Goal: Task Accomplishment & Management: Use online tool/utility

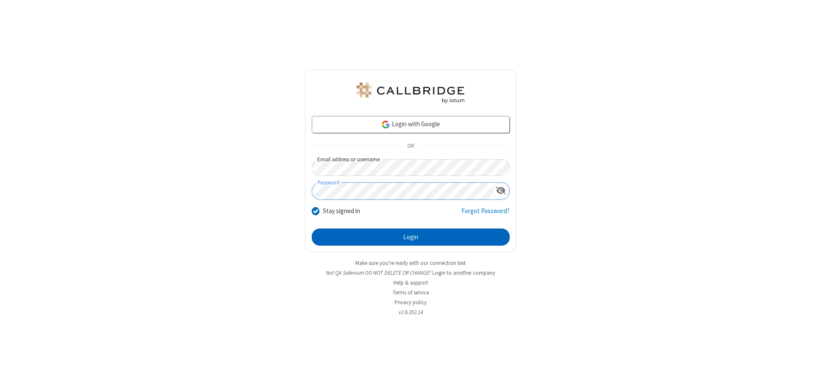
click at [411, 237] on button "Login" at bounding box center [411, 236] width 198 height 17
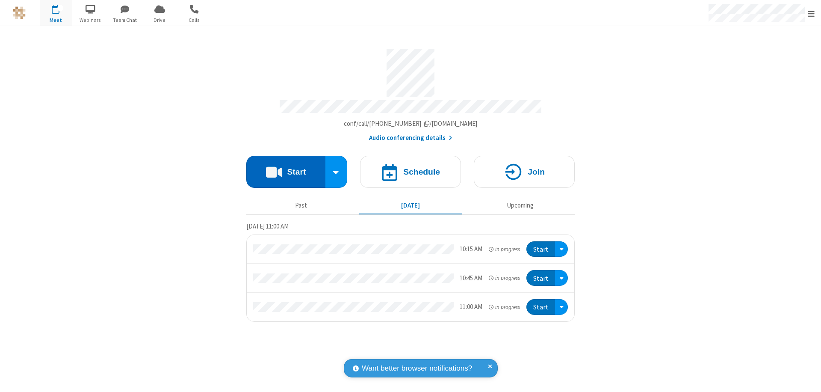
click at [286, 168] on button "Start" at bounding box center [285, 172] width 79 height 32
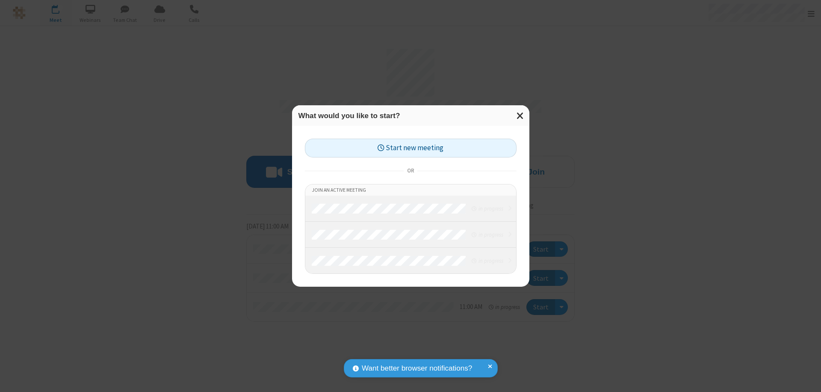
click at [411, 148] on button "Start new meeting" at bounding box center [411, 148] width 212 height 19
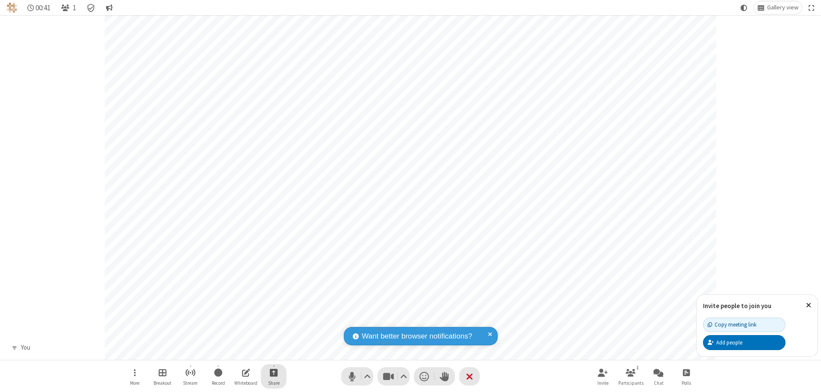
click at [274, 372] on span "Start sharing" at bounding box center [274, 372] width 8 height 11
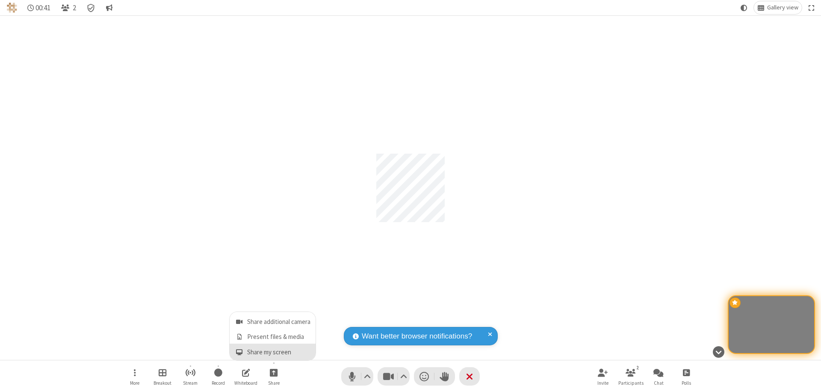
click at [239, 352] on span "Share my screen" at bounding box center [239, 352] width 10 height 7
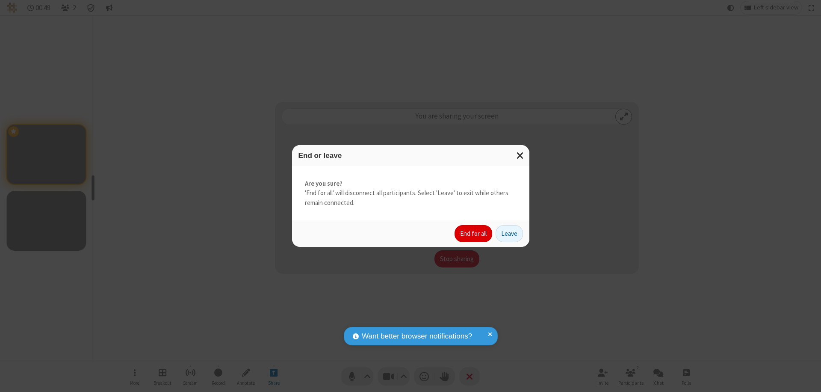
click at [474, 233] on button "End for all" at bounding box center [474, 233] width 38 height 17
